Goal: Information Seeking & Learning: Learn about a topic

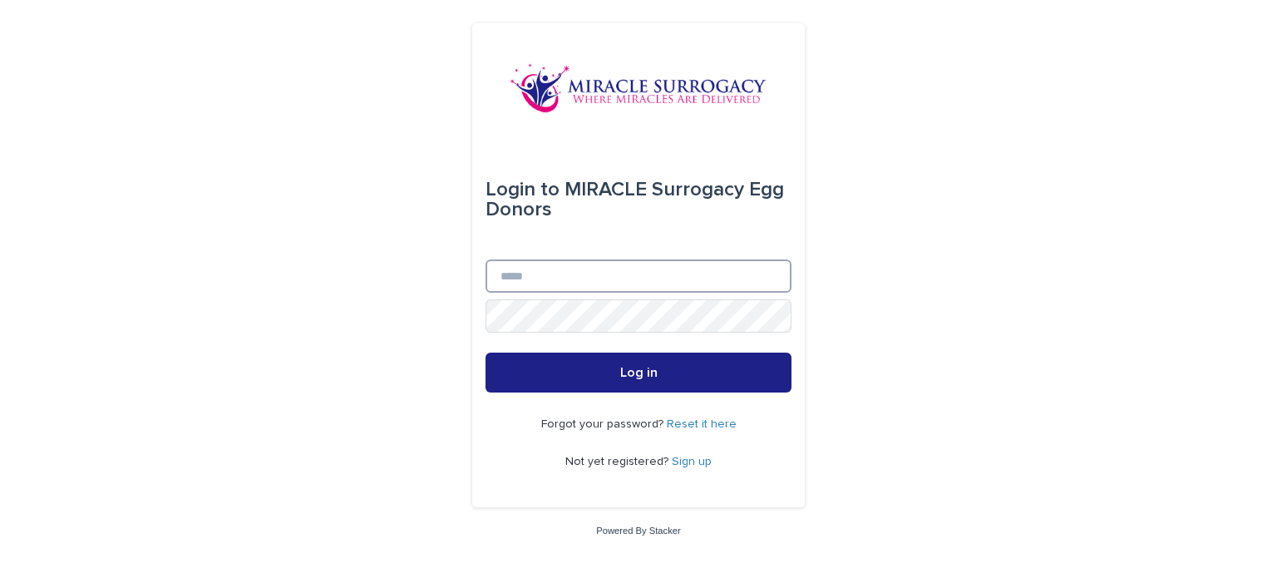
click at [609, 267] on input "Email" at bounding box center [639, 275] width 306 height 33
type input "**********"
click at [486, 353] on button "Log in" at bounding box center [639, 373] width 306 height 40
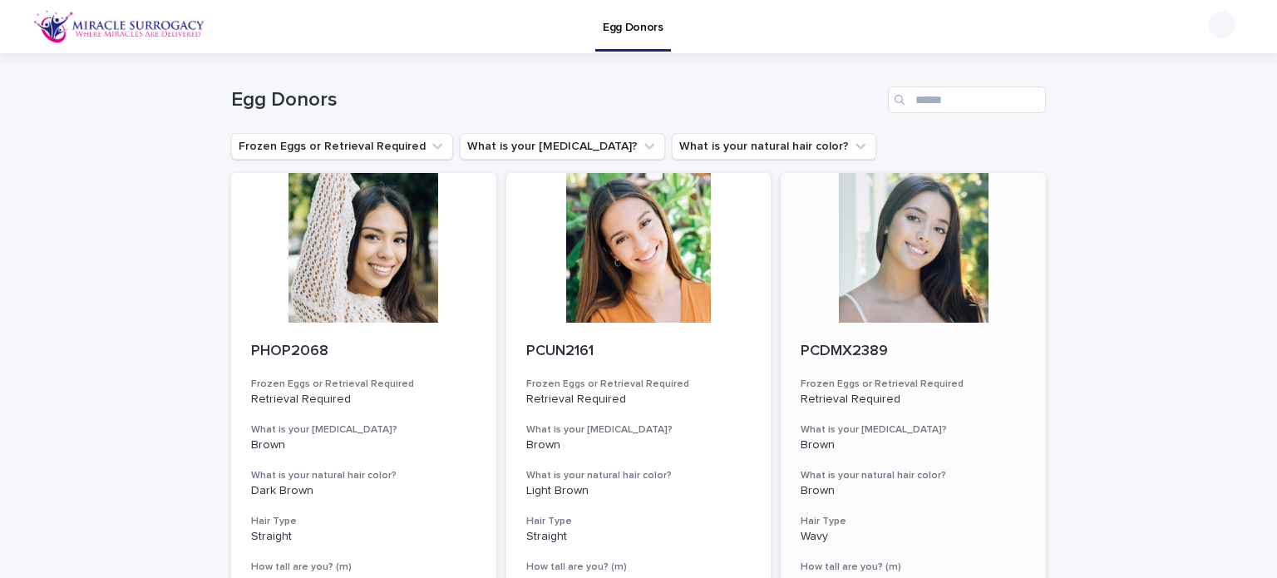
click at [922, 257] on div at bounding box center [913, 248] width 265 height 150
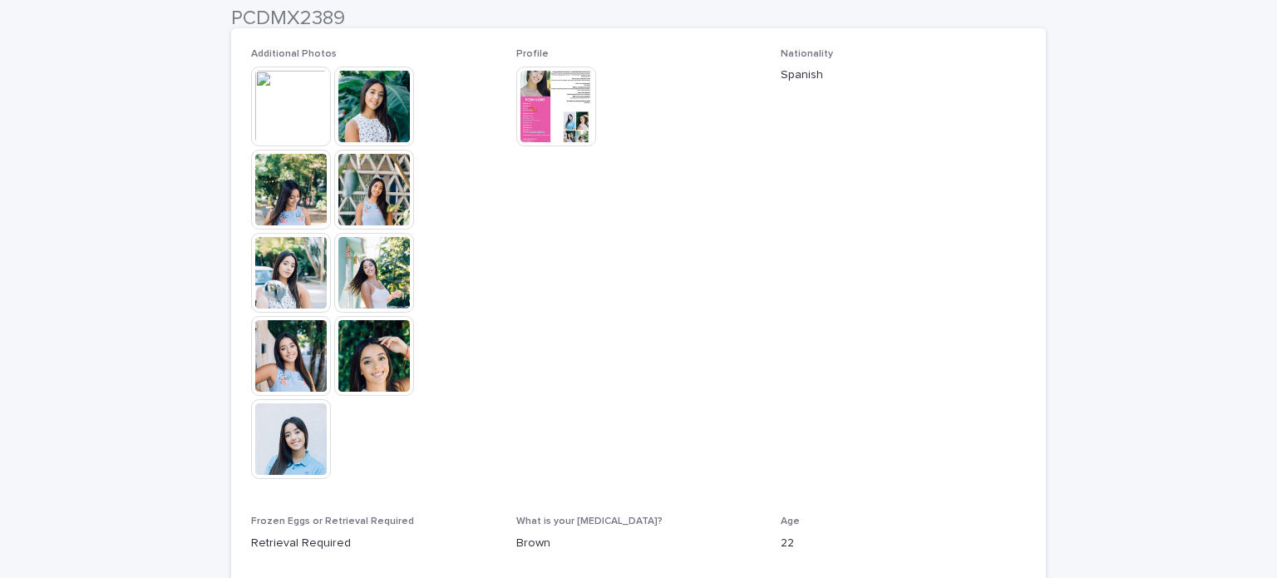
scroll to position [478, 0]
click at [273, 109] on img at bounding box center [291, 106] width 80 height 80
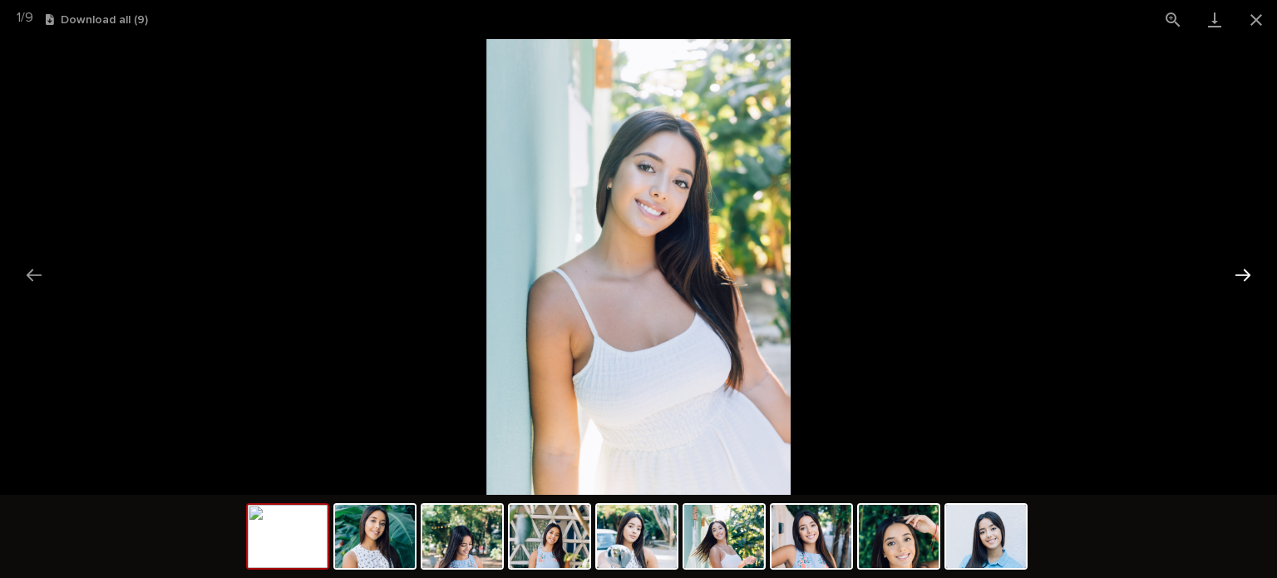
click at [1230, 279] on button "Next slide" at bounding box center [1243, 275] width 35 height 32
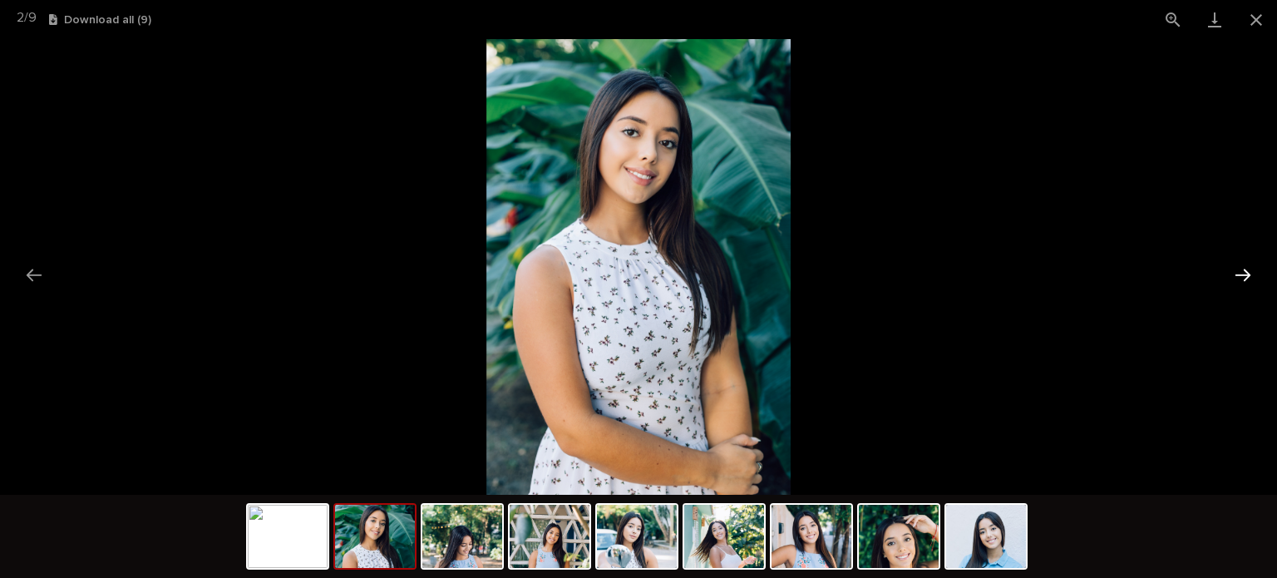
click at [1230, 279] on button "Next slide" at bounding box center [1243, 275] width 35 height 32
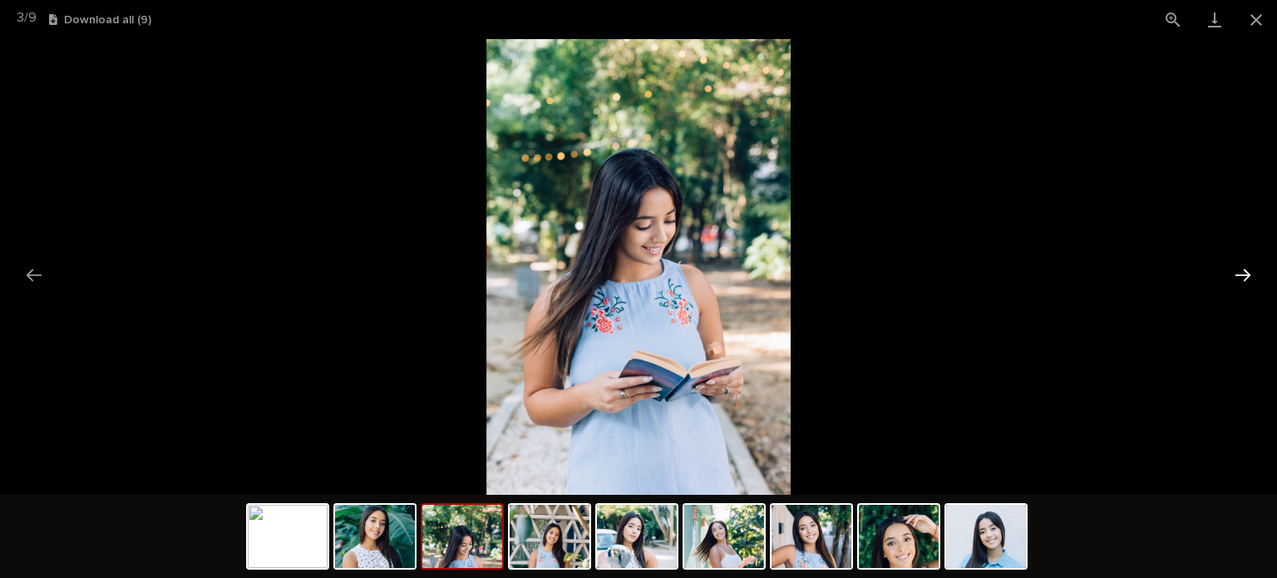
click at [1230, 279] on button "Next slide" at bounding box center [1243, 275] width 35 height 32
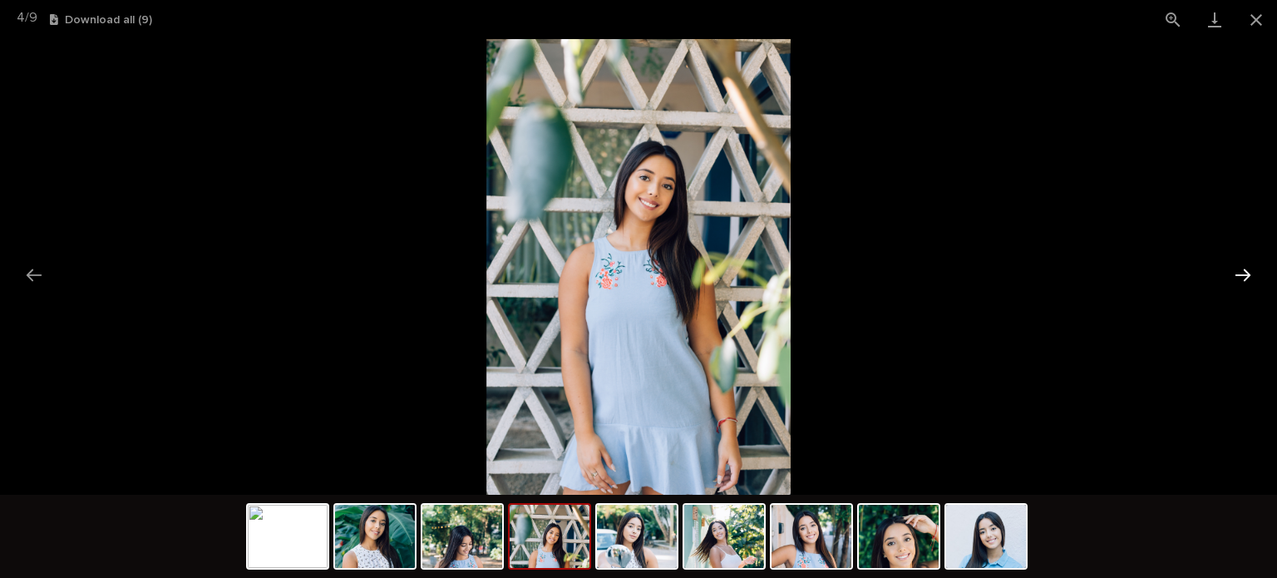
click at [1230, 279] on button "Next slide" at bounding box center [1243, 275] width 35 height 32
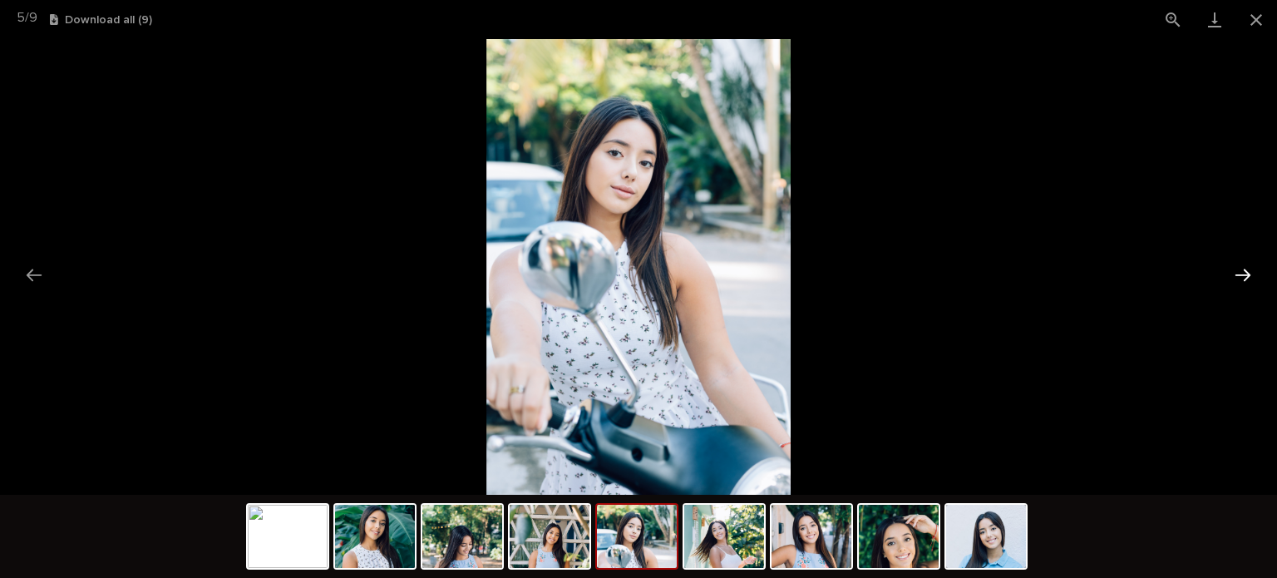
click at [1230, 279] on button "Next slide" at bounding box center [1243, 275] width 35 height 32
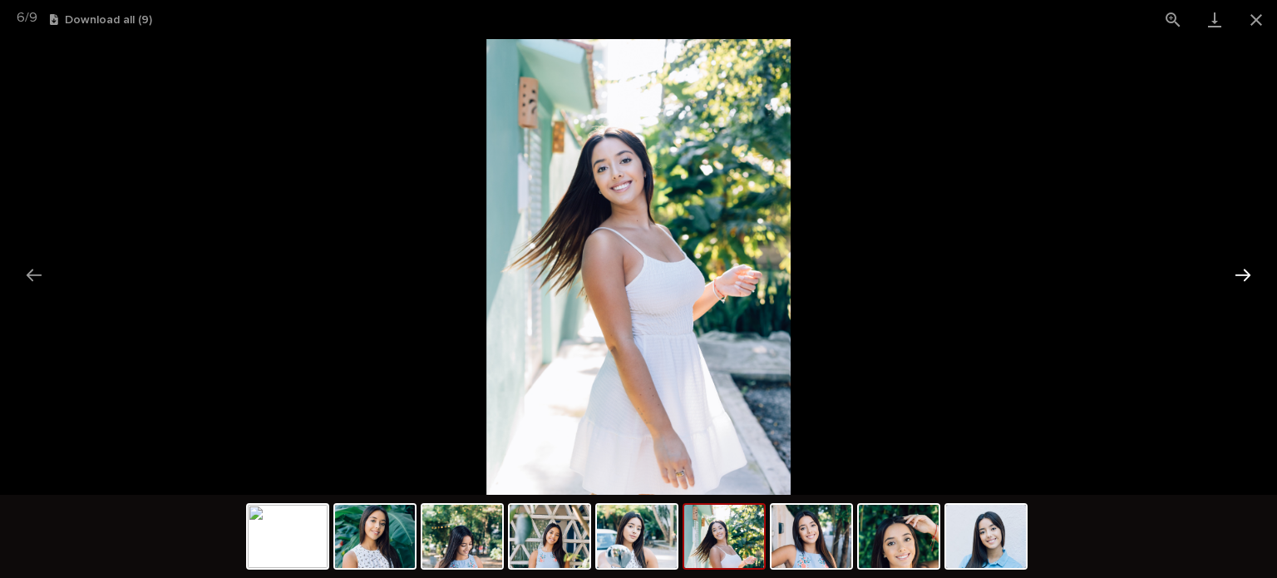
click at [1230, 279] on button "Next slide" at bounding box center [1243, 275] width 35 height 32
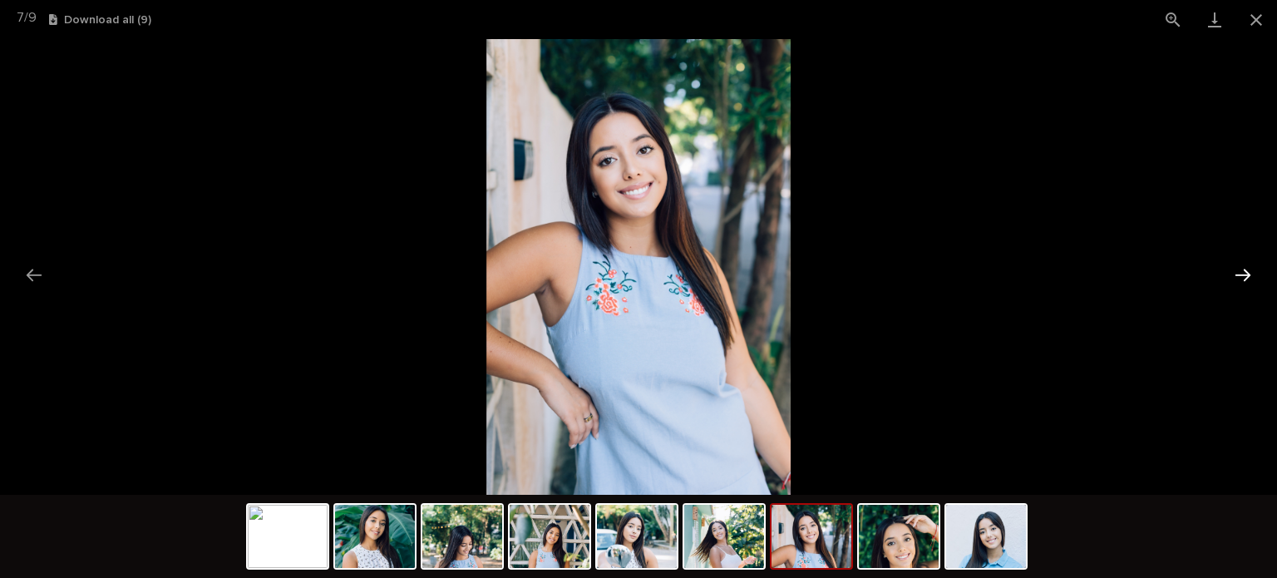
click at [1230, 279] on button "Next slide" at bounding box center [1243, 275] width 35 height 32
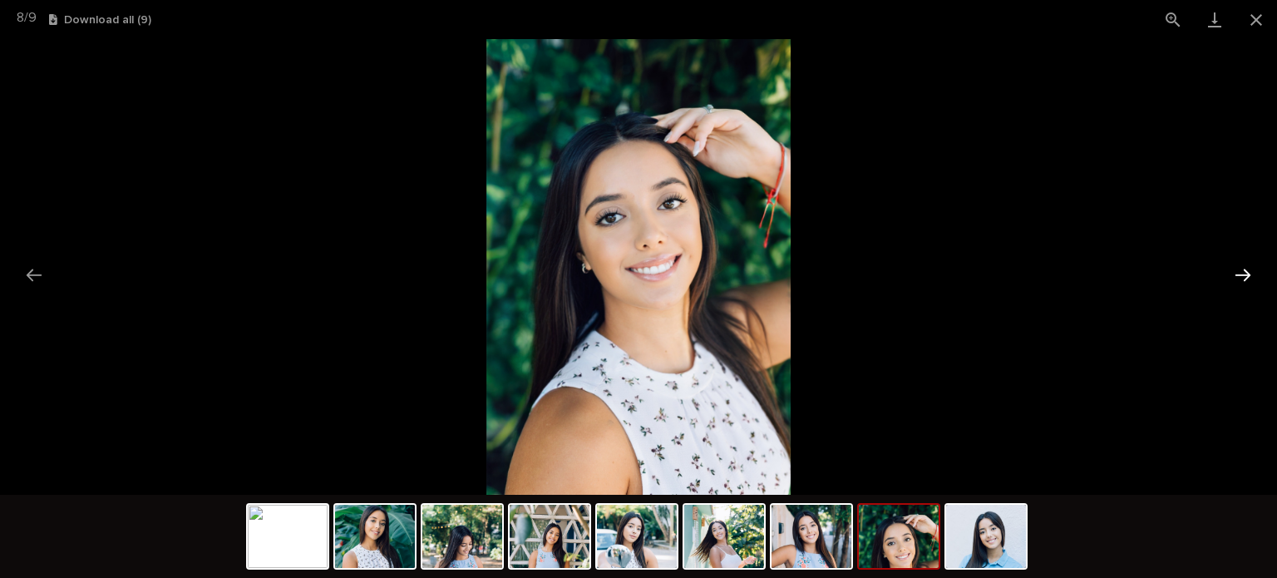
click at [1230, 279] on button "Next slide" at bounding box center [1243, 275] width 35 height 32
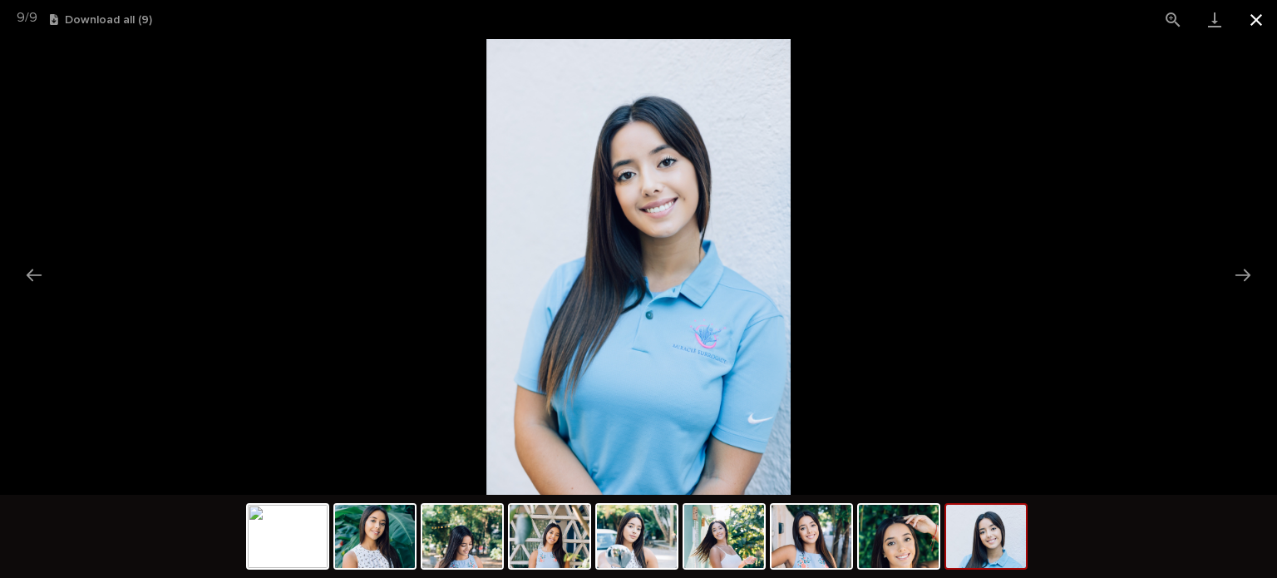
click at [1258, 23] on button "Close gallery" at bounding box center [1257, 19] width 42 height 39
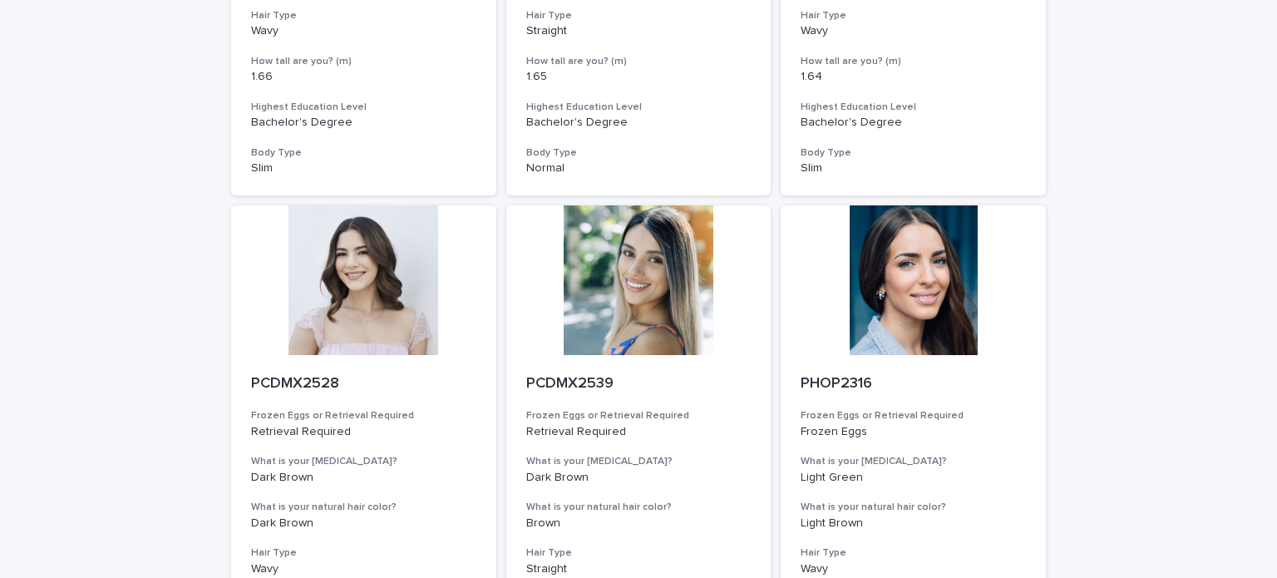
scroll to position [1581, 0]
click at [649, 289] on div at bounding box center [639, 280] width 265 height 150
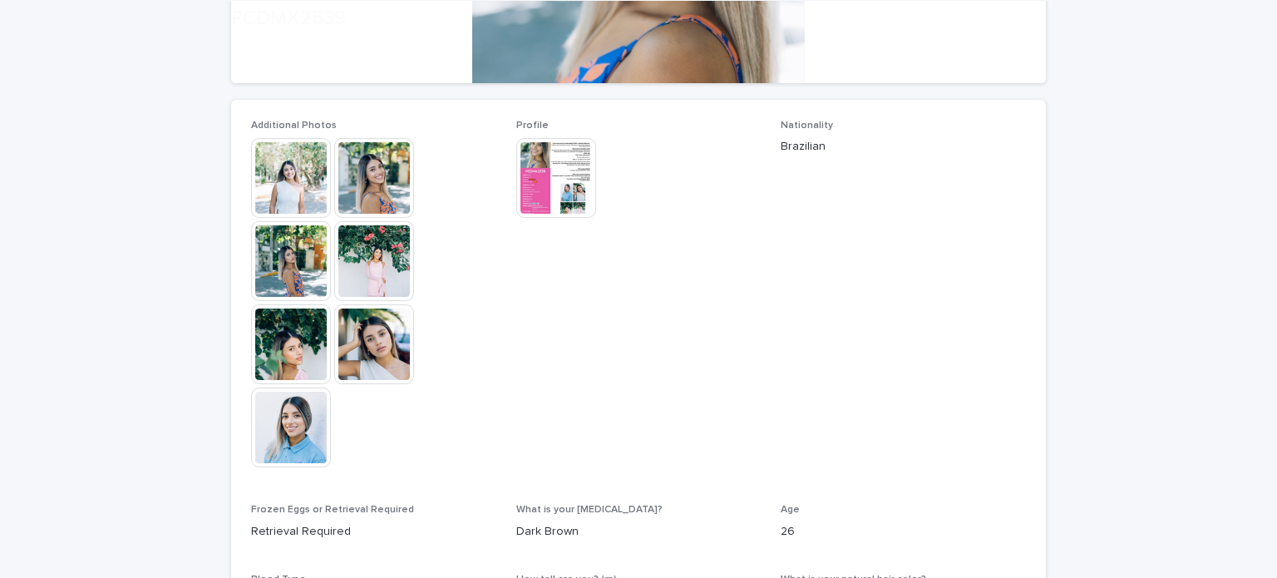
scroll to position [416, 0]
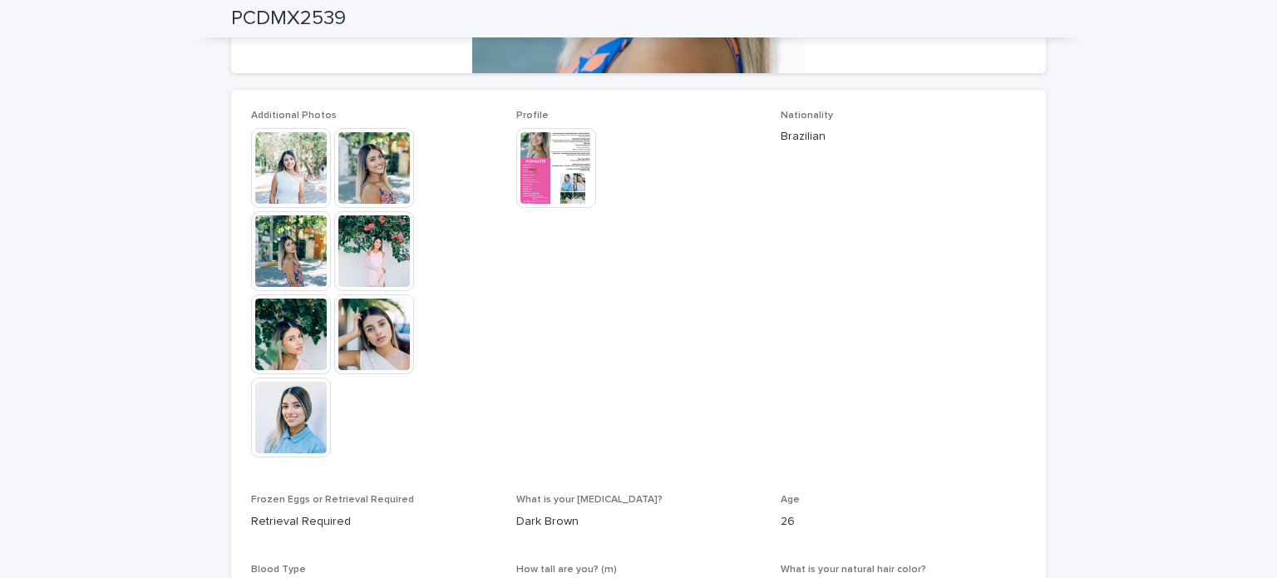
click at [376, 163] on img at bounding box center [374, 168] width 80 height 80
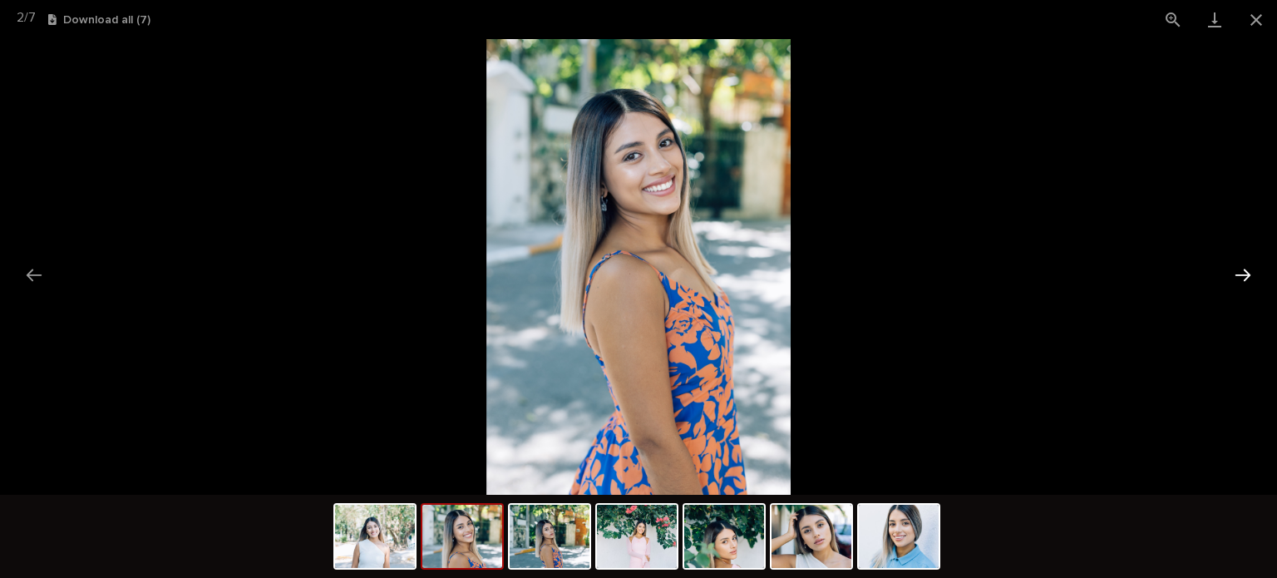
click at [1239, 265] on button "Next slide" at bounding box center [1243, 275] width 35 height 32
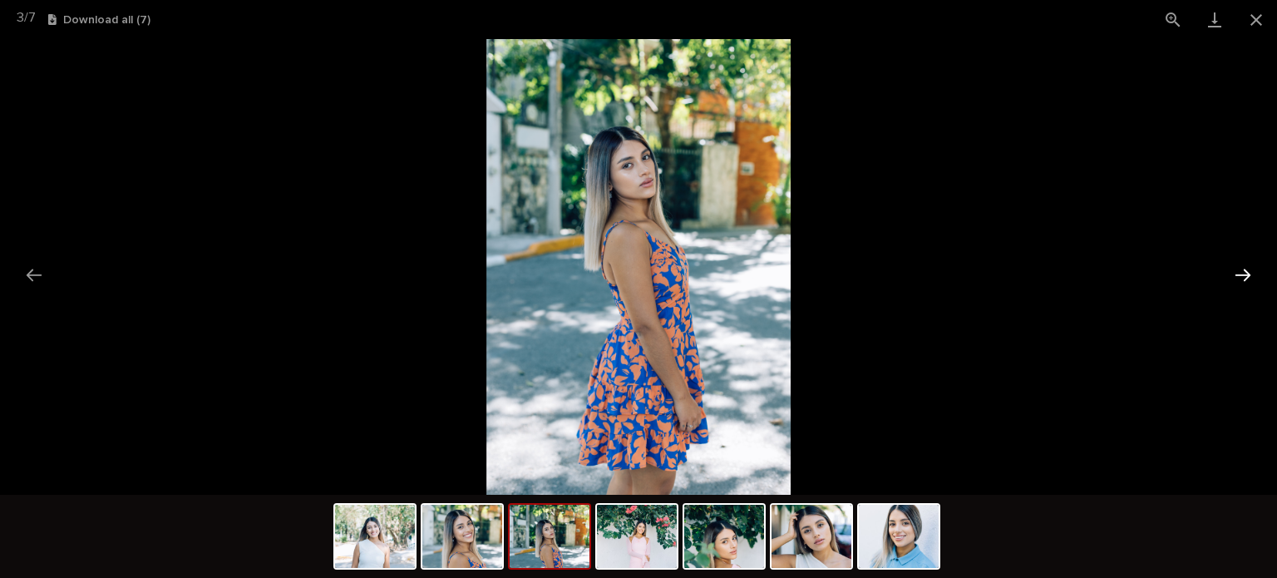
click at [1234, 272] on button "Next slide" at bounding box center [1243, 275] width 35 height 32
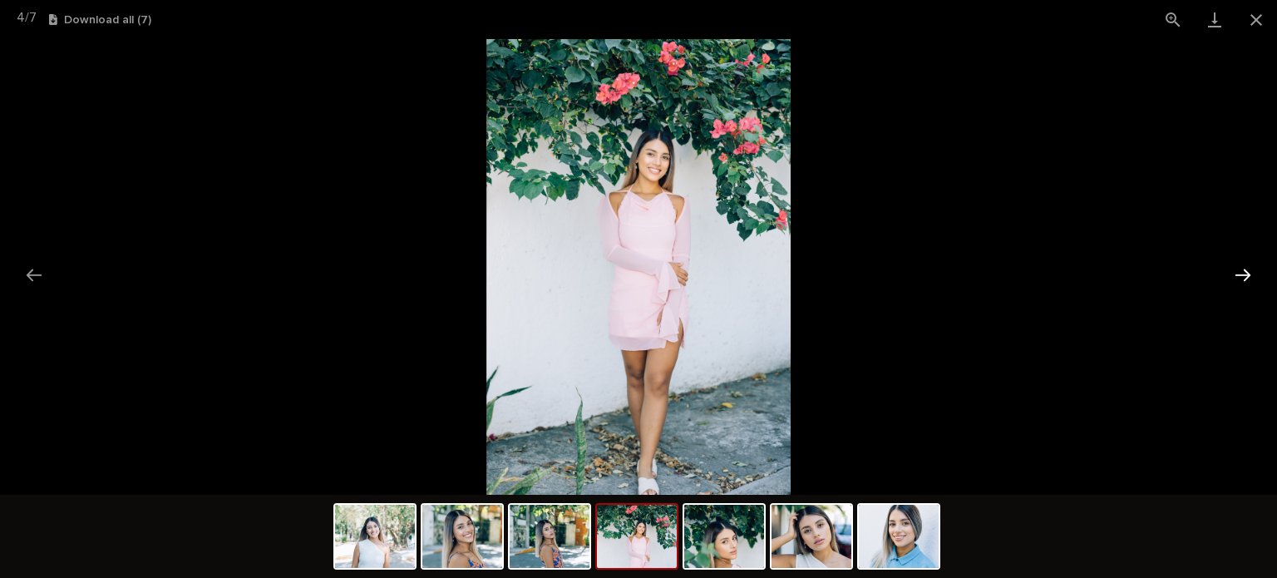
click at [1234, 272] on button "Next slide" at bounding box center [1243, 275] width 35 height 32
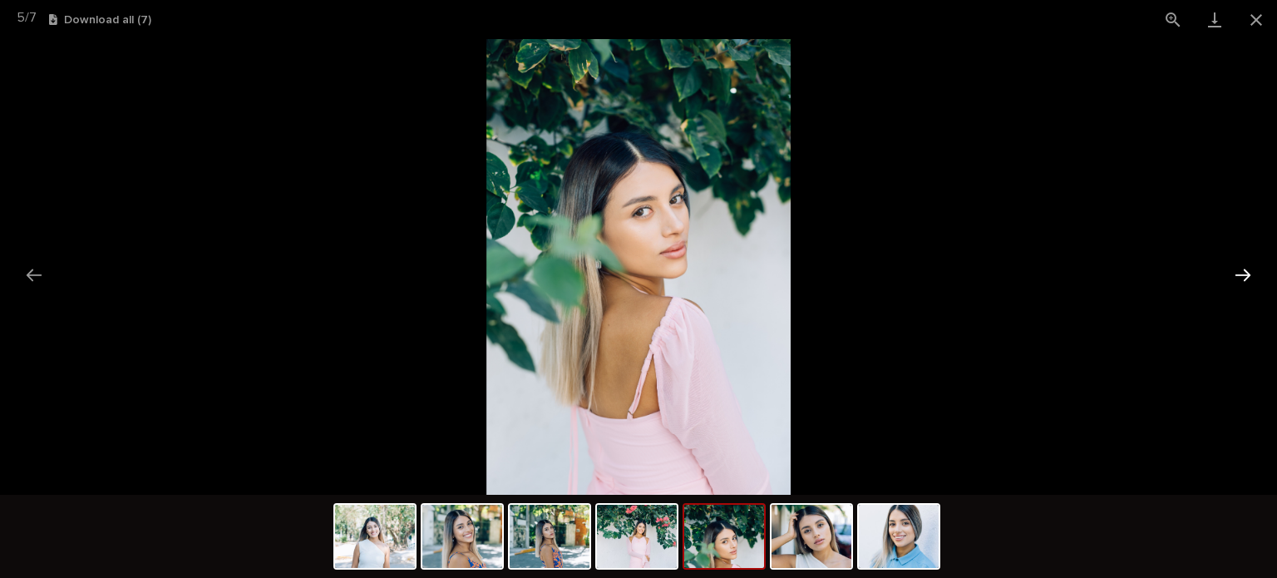
click at [1234, 272] on button "Next slide" at bounding box center [1243, 275] width 35 height 32
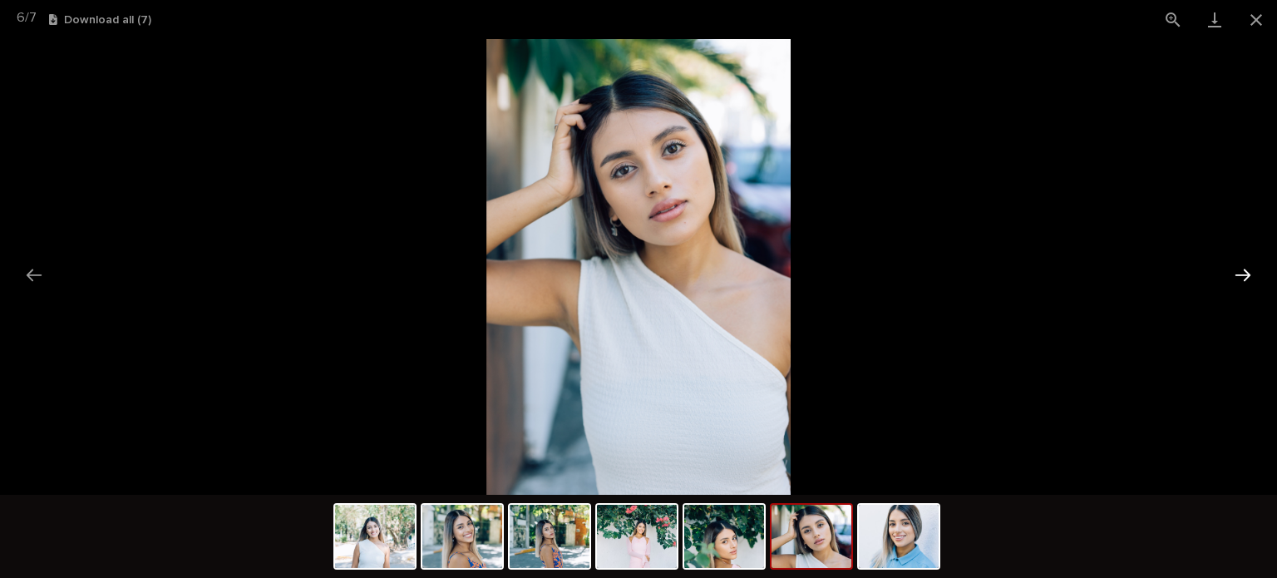
click at [1234, 272] on button "Next slide" at bounding box center [1243, 275] width 35 height 32
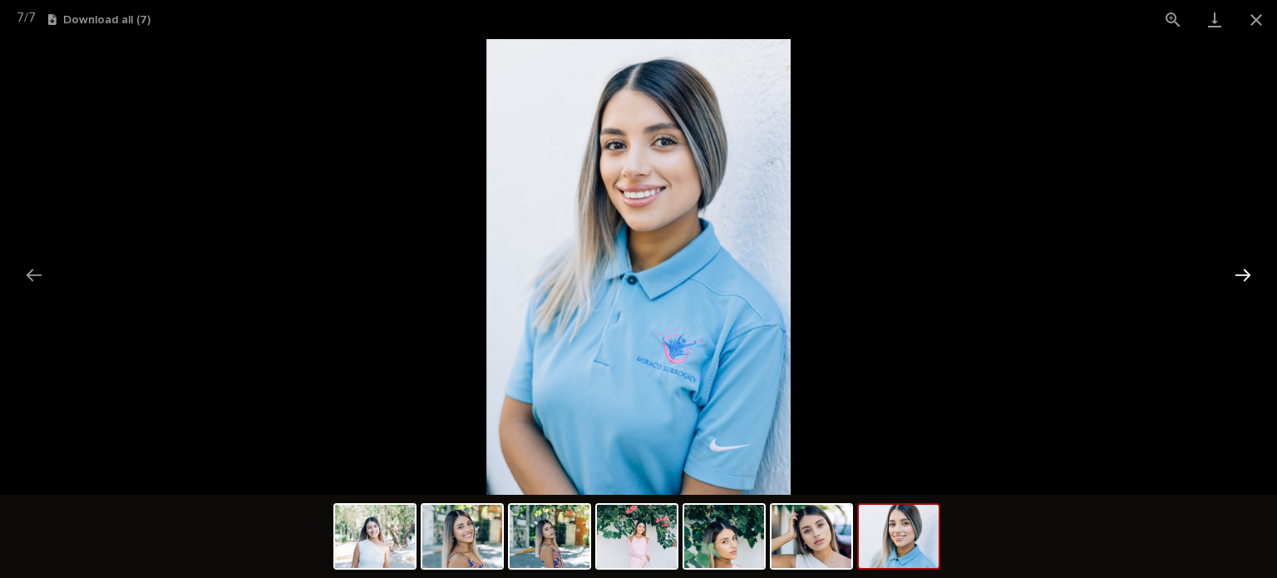
click at [1234, 272] on button "Next slide" at bounding box center [1243, 275] width 35 height 32
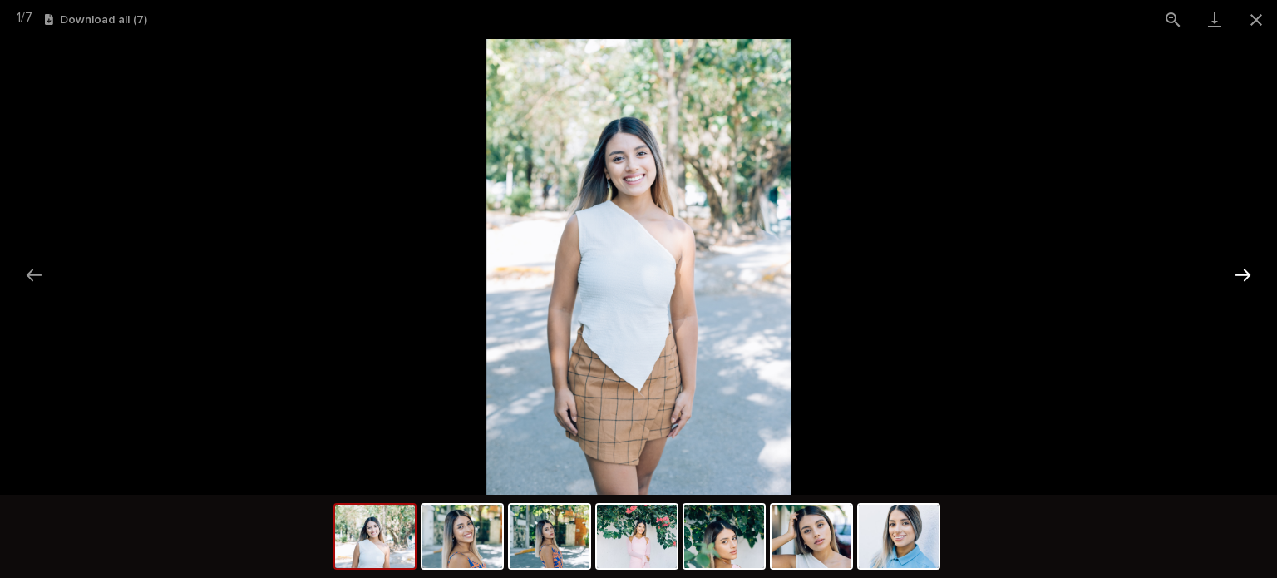
click at [1234, 272] on button "Next slide" at bounding box center [1243, 275] width 35 height 32
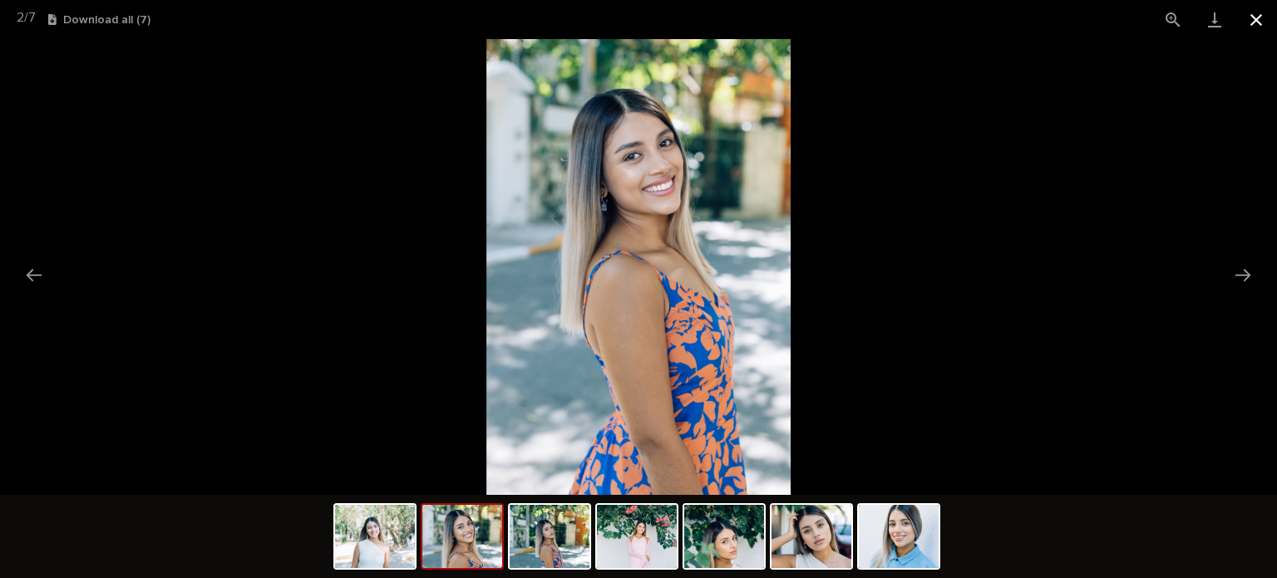
click at [1263, 17] on button "Close gallery" at bounding box center [1257, 19] width 42 height 39
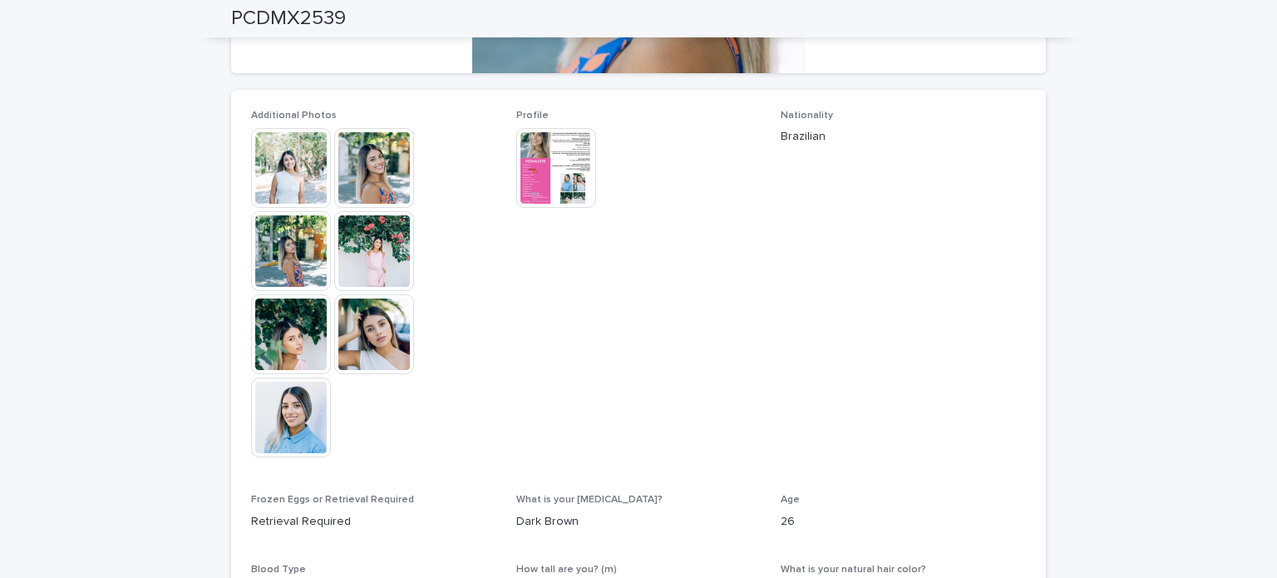
scroll to position [0, 0]
